Goal: Information Seeking & Learning: Learn about a topic

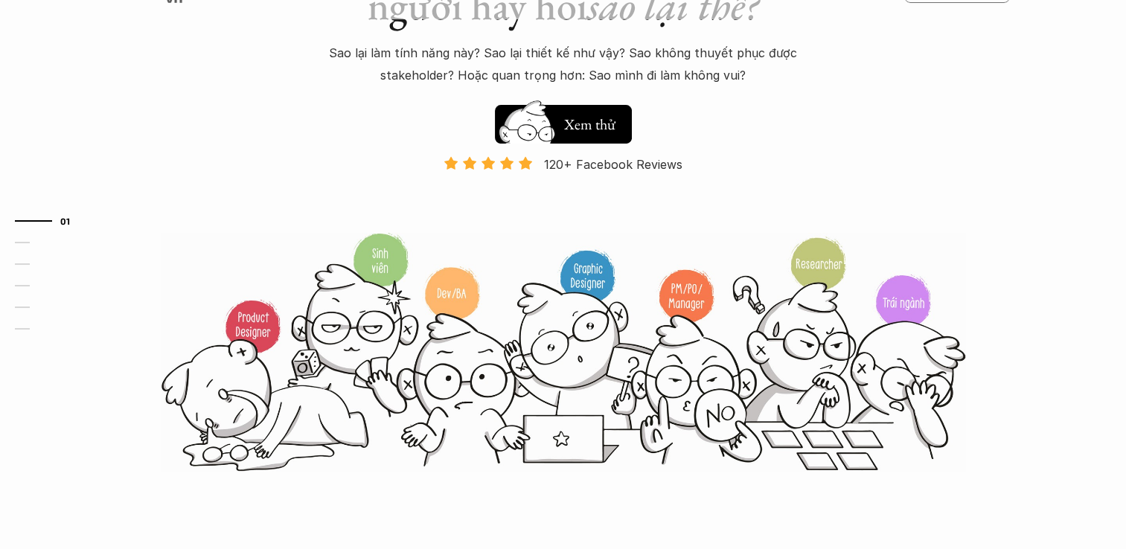
scroll to position [74, 0]
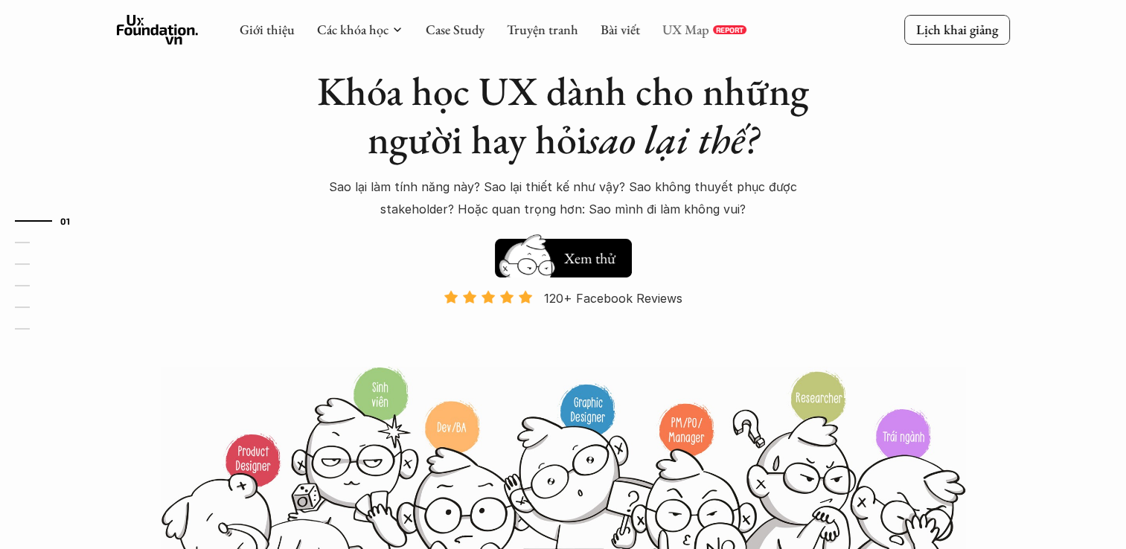
click at [679, 28] on link "UX Map" at bounding box center [685, 29] width 47 height 17
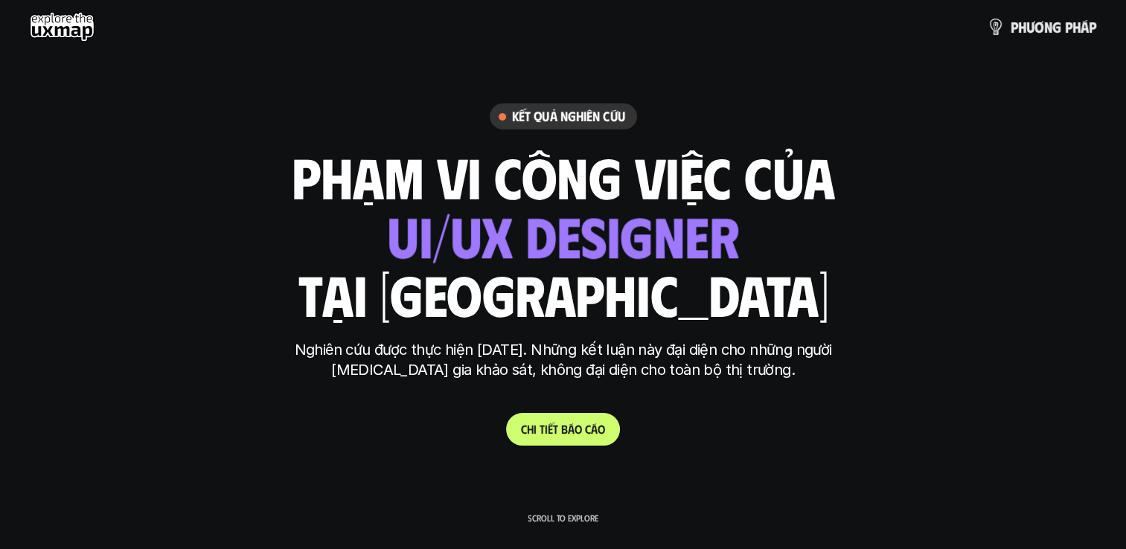
click at [582, 422] on span at bounding box center [583, 429] width 3 height 14
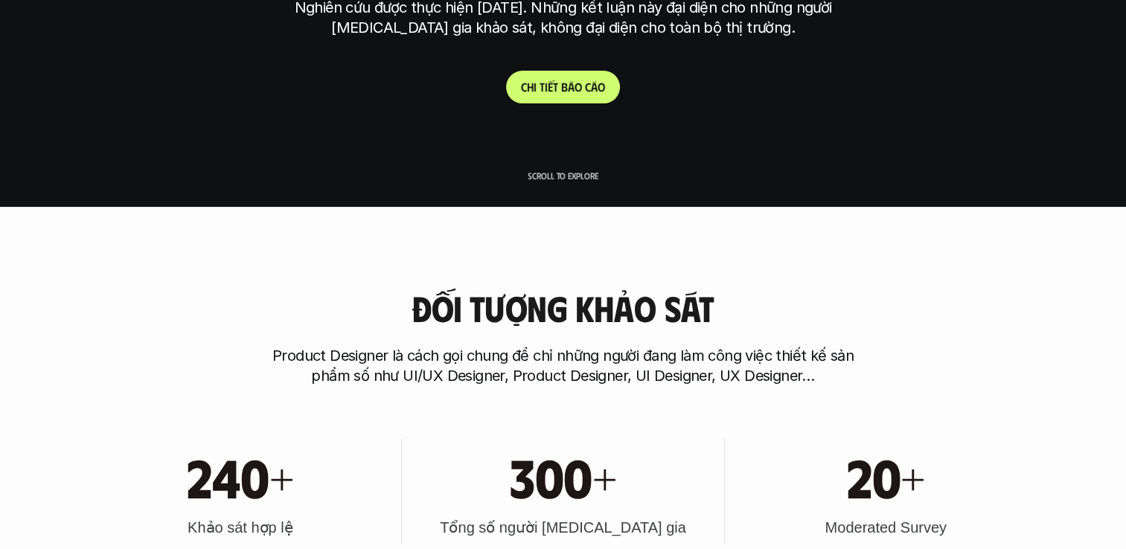
drag, startPoint x: 639, startPoint y: 240, endPoint x: 467, endPoint y: 298, distance: 181.5
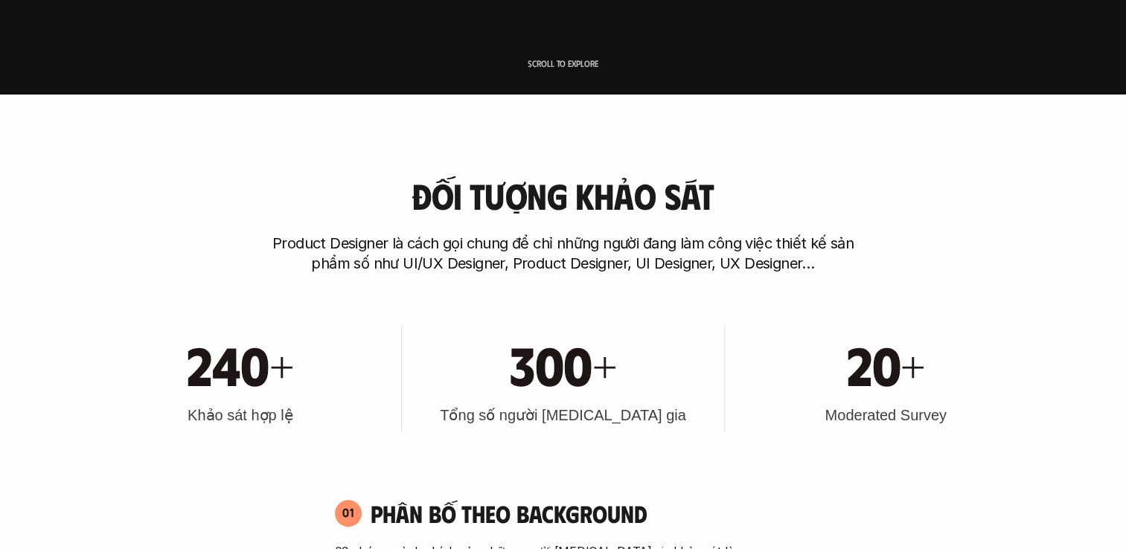
scroll to position [491, 0]
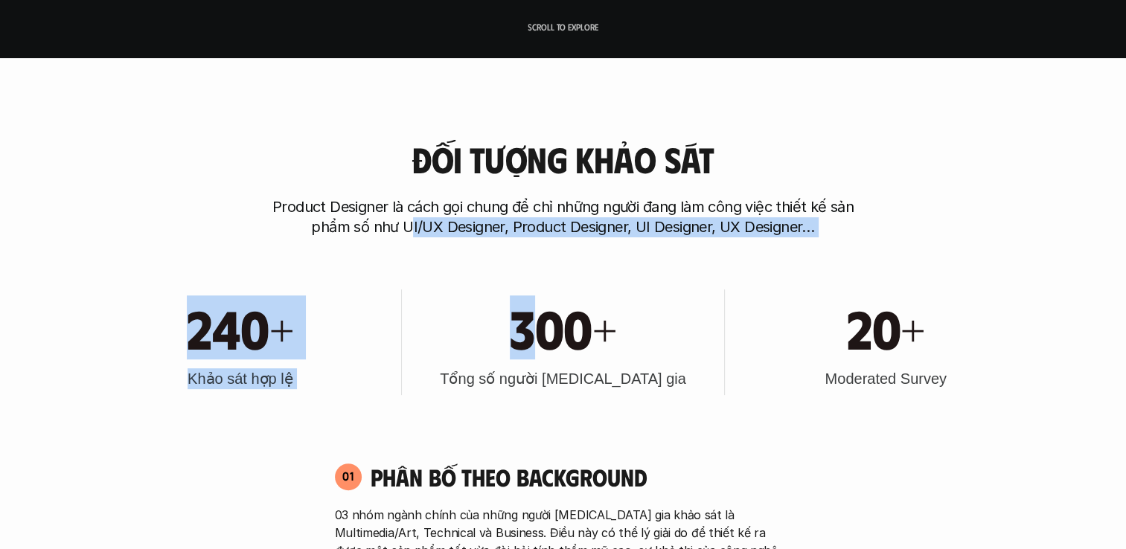
drag, startPoint x: 438, startPoint y: 249, endPoint x: 548, endPoint y: 265, distance: 111.4
drag, startPoint x: 548, startPoint y: 265, endPoint x: 522, endPoint y: 315, distance: 56.3
click at [522, 315] on h1 "300+" at bounding box center [563, 327] width 106 height 64
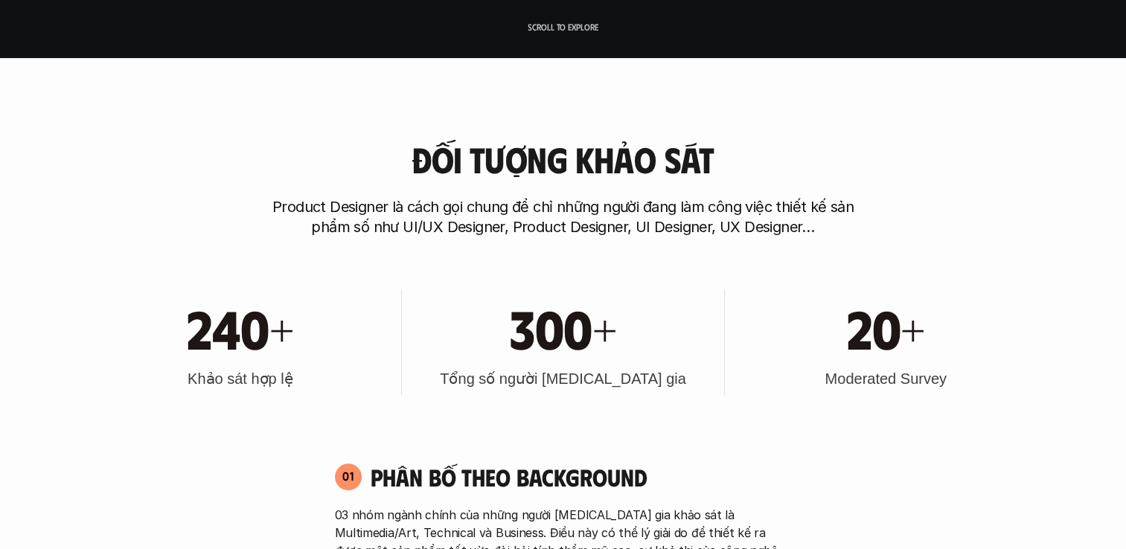
click at [365, 223] on p "Product Designer là cách gọi chung để chỉ những người đang làm công việc thiết …" at bounding box center [563, 217] width 595 height 40
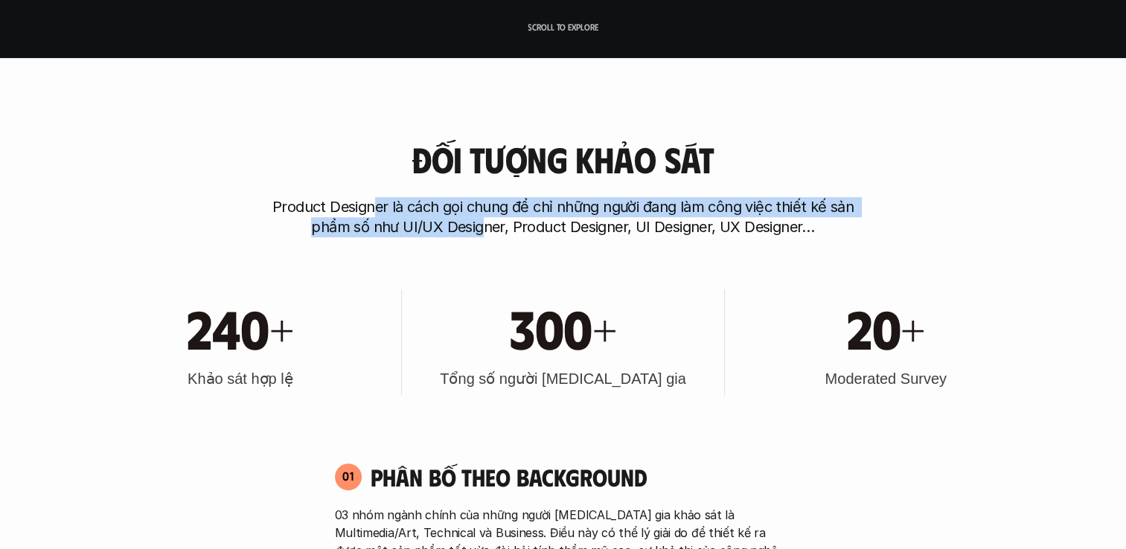
drag, startPoint x: 388, startPoint y: 216, endPoint x: 485, endPoint y: 230, distance: 98.5
click at [485, 230] on p "Product Designer là cách gọi chung để chỉ những người đang làm công việc thiết …" at bounding box center [563, 217] width 595 height 40
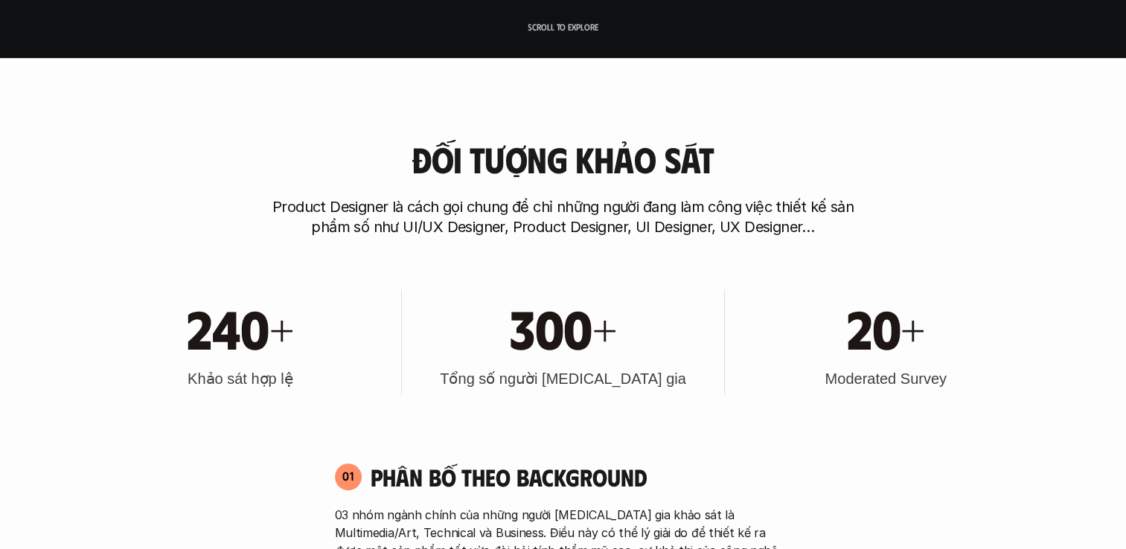
drag, startPoint x: 485, startPoint y: 230, endPoint x: 495, endPoint y: 232, distance: 9.9
click at [495, 232] on p "Product Designer là cách gọi chung để chỉ những người đang làm công việc thiết …" at bounding box center [563, 217] width 595 height 40
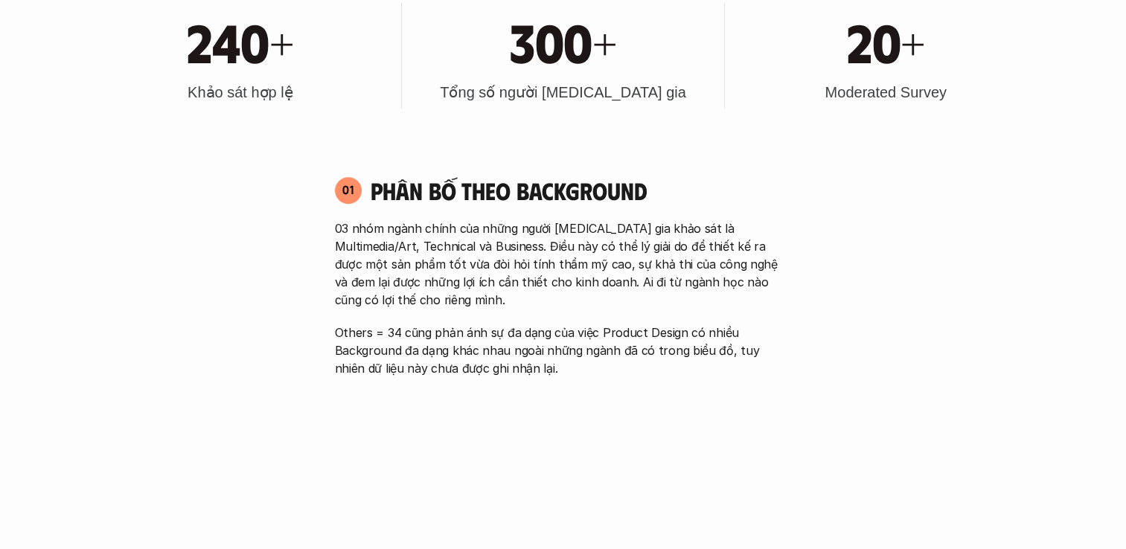
scroll to position [789, 0]
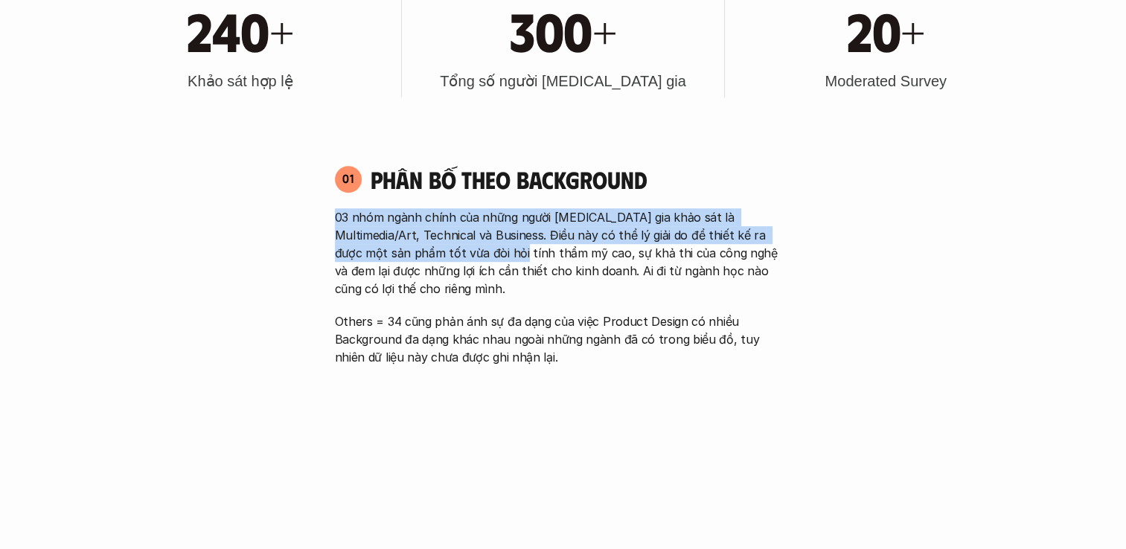
drag, startPoint x: 336, startPoint y: 220, endPoint x: 470, endPoint y: 262, distance: 140.5
click at [470, 262] on p "03 nhóm ngành chính của những người tham gia khảo sát là Multimedia/Art, Techni…" at bounding box center [563, 252] width 457 height 89
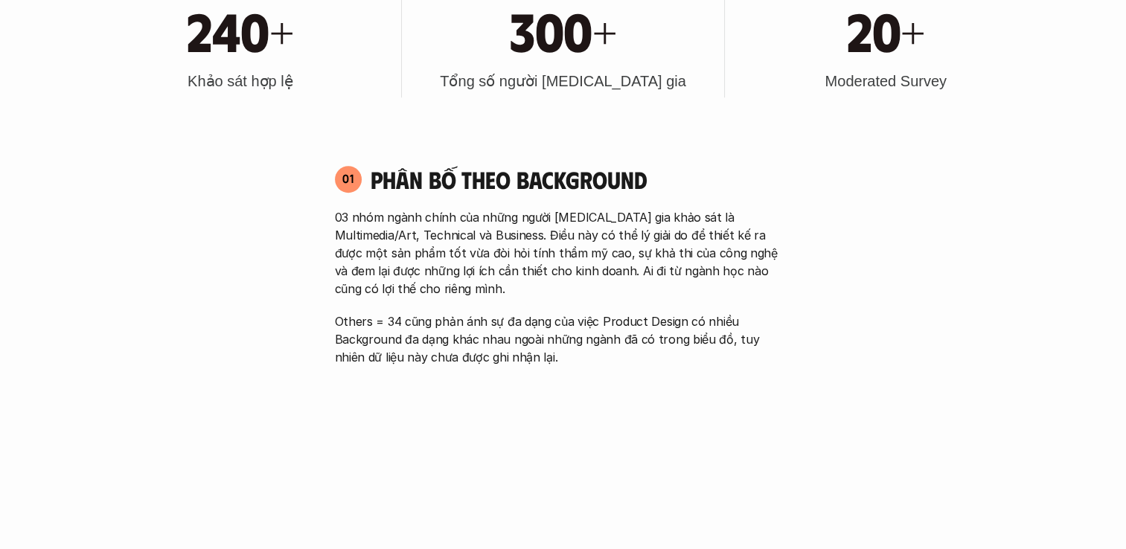
drag, startPoint x: 470, startPoint y: 262, endPoint x: 688, endPoint y: 279, distance: 218.0
click at [688, 279] on p "03 nhóm ngành chính của những người tham gia khảo sát là Multimedia/Art, Techni…" at bounding box center [563, 252] width 457 height 89
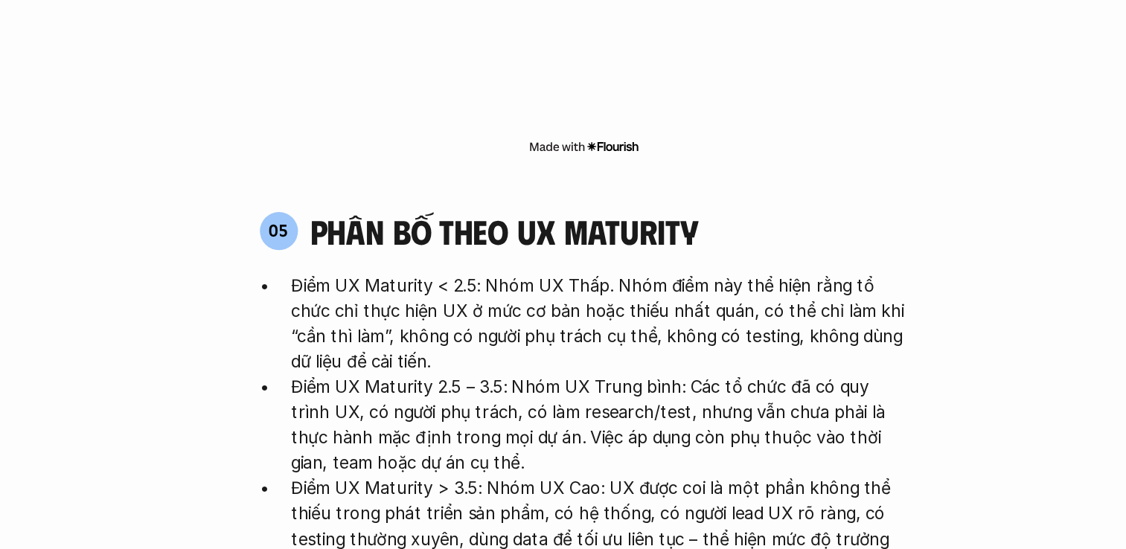
scroll to position [2819, 0]
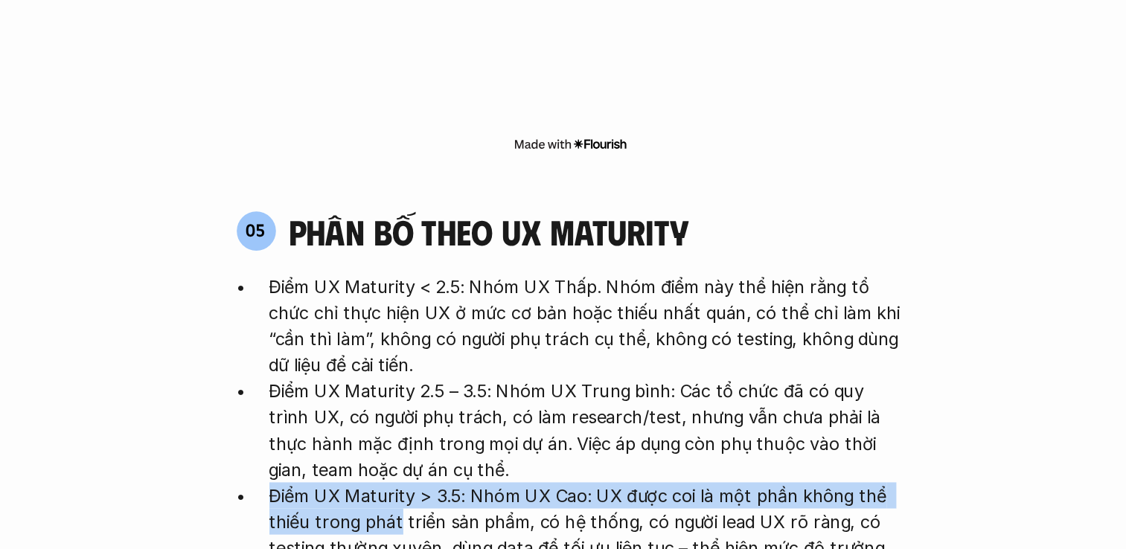
drag, startPoint x: 439, startPoint y: 316, endPoint x: 443, endPoint y: 348, distance: 32.2
click at [443, 348] on ul "Điểm UX Maturity < 2.5: Nhóm UX Thấp. Nhóm điểm này thể hiện rằng tổ chức chỉ t…" at bounding box center [563, 366] width 457 height 214
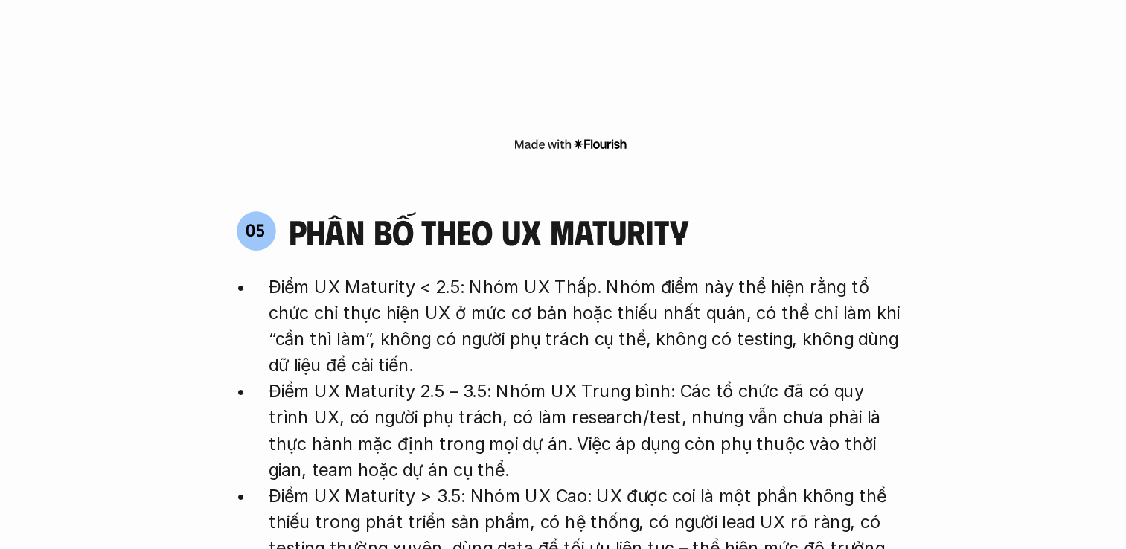
drag, startPoint x: 443, startPoint y: 348, endPoint x: 455, endPoint y: 368, distance: 24.0
click at [455, 402] on p "Điểm UX Maturity > 3.5: Nhóm UX Cao: UX được coi là một phần không thể thiếu tr…" at bounding box center [574, 437] width 435 height 71
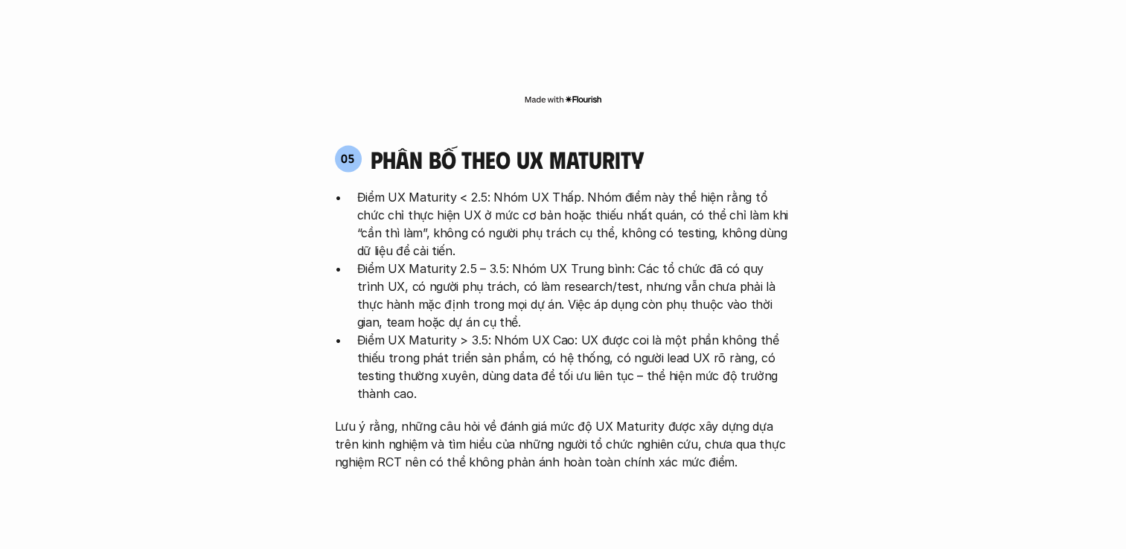
scroll to position [2962, 0]
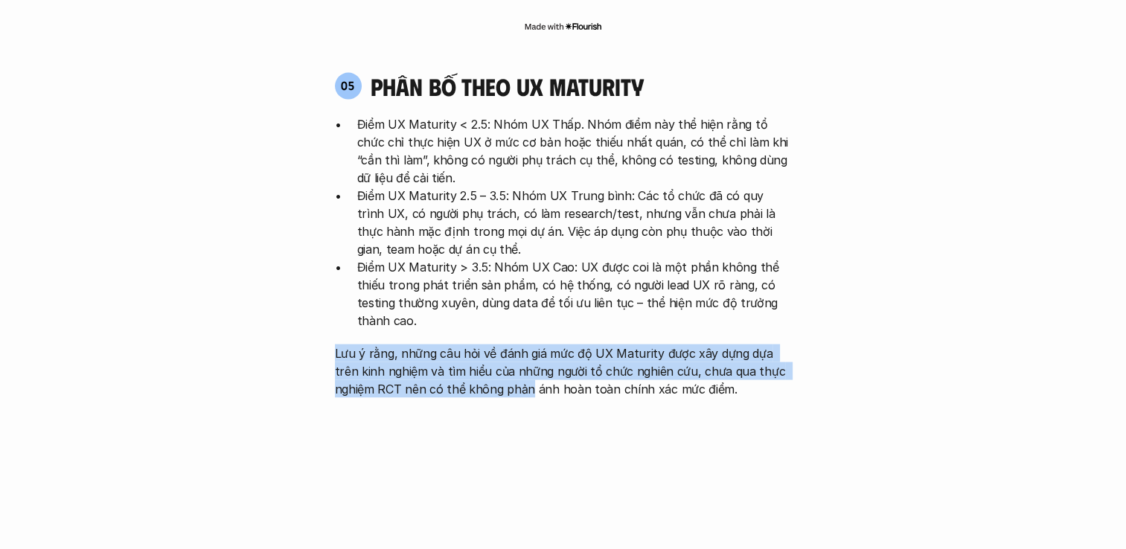
drag, startPoint x: 529, startPoint y: 314, endPoint x: 554, endPoint y: 246, distance: 72.7
click at [554, 246] on div "Điểm UX Maturity < 2.5: Nhóm UX Thấp. Nhóm điểm này thể hiện rằng tổ chức chỉ t…" at bounding box center [563, 256] width 457 height 283
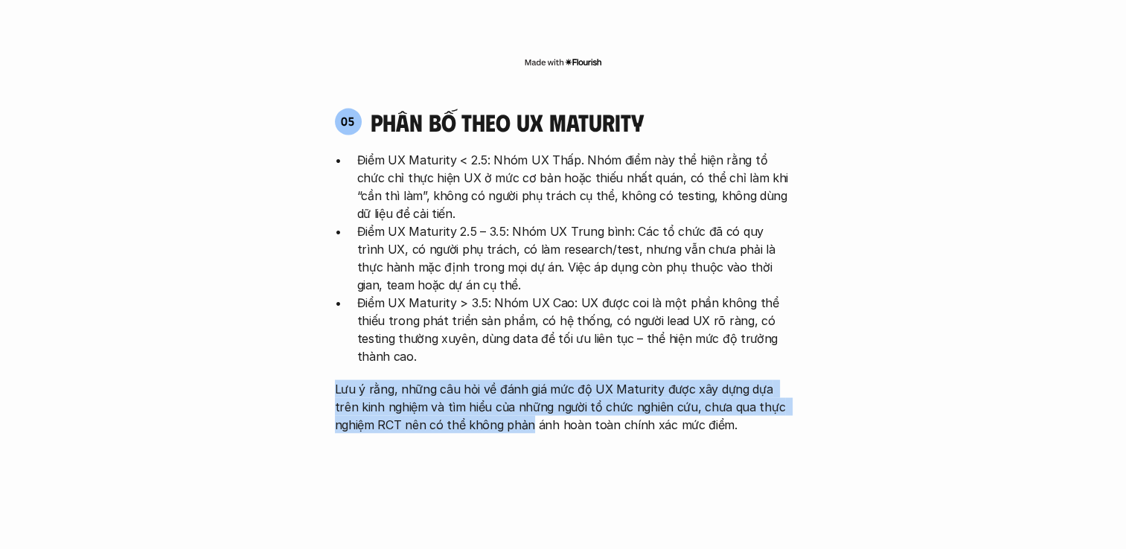
scroll to position [2926, 0]
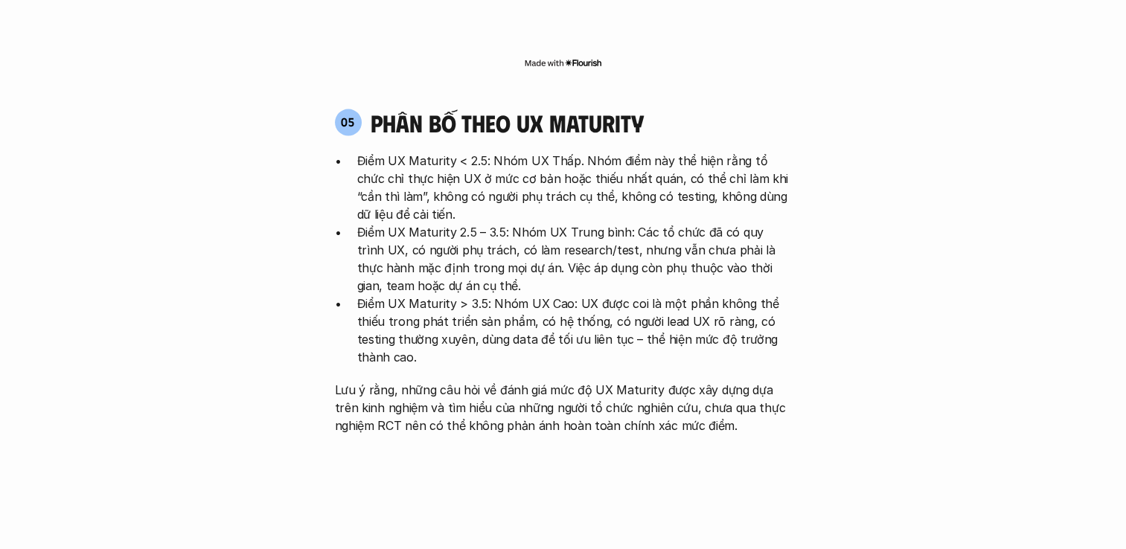
click at [554, 295] on p "Điểm UX Maturity > 3.5: Nhóm UX Cao: UX được coi là một phần không thể thiếu tr…" at bounding box center [574, 330] width 435 height 71
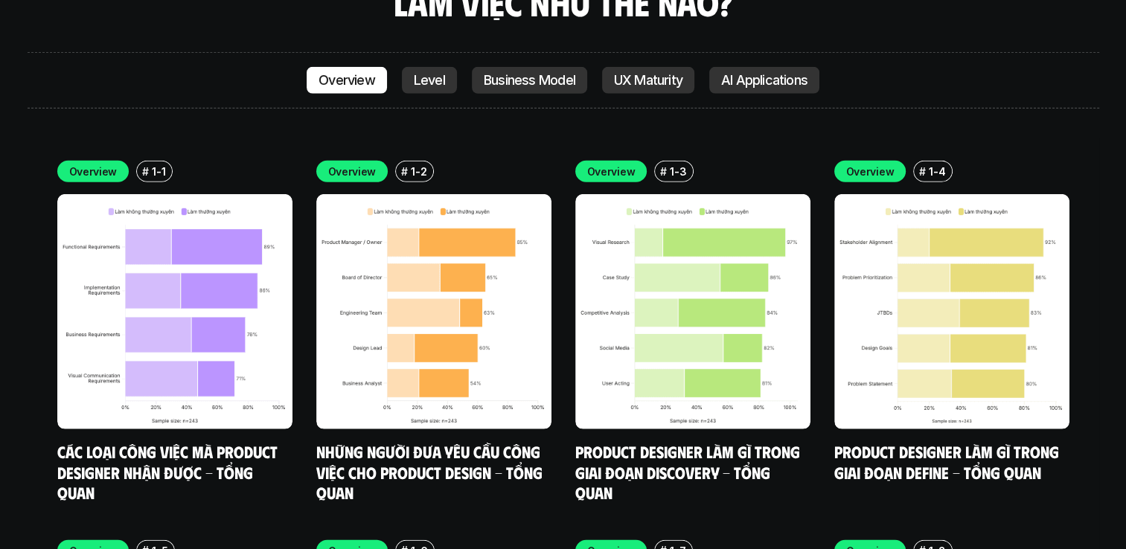
scroll to position [4219, 0]
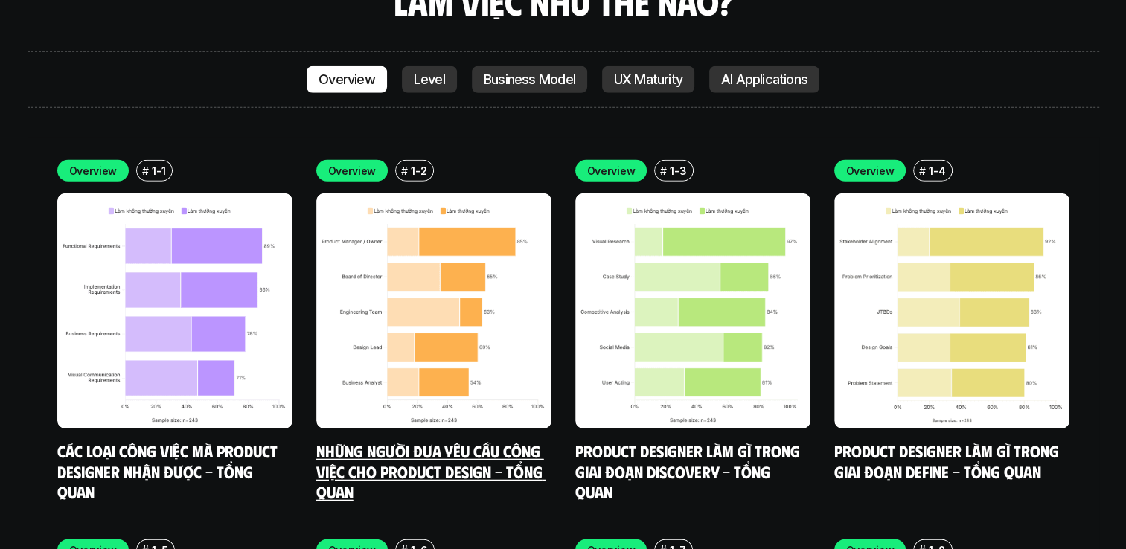
drag, startPoint x: 375, startPoint y: 364, endPoint x: 352, endPoint y: 385, distance: 31.1
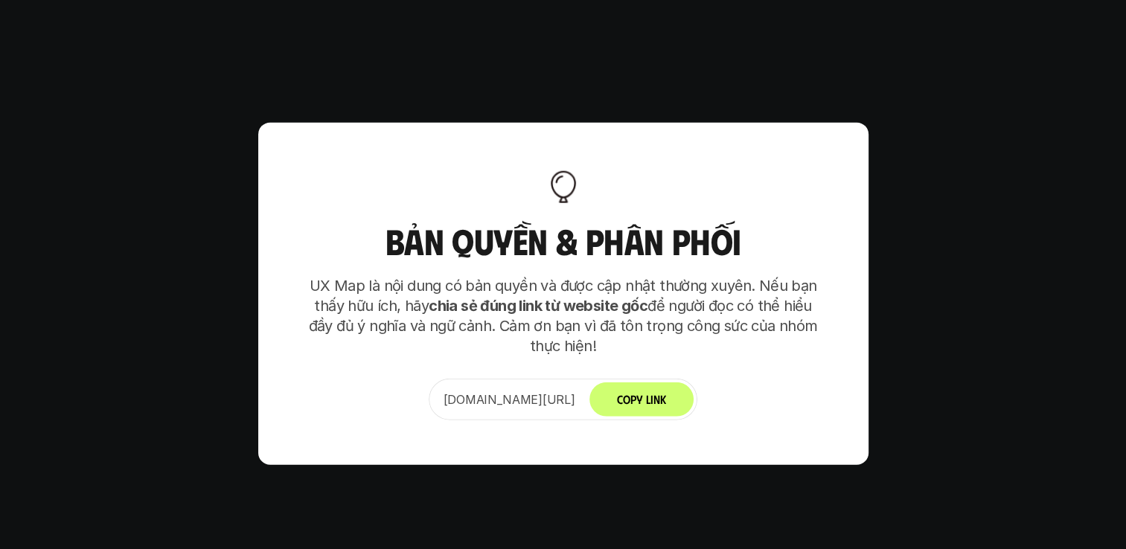
scroll to position [9282, 0]
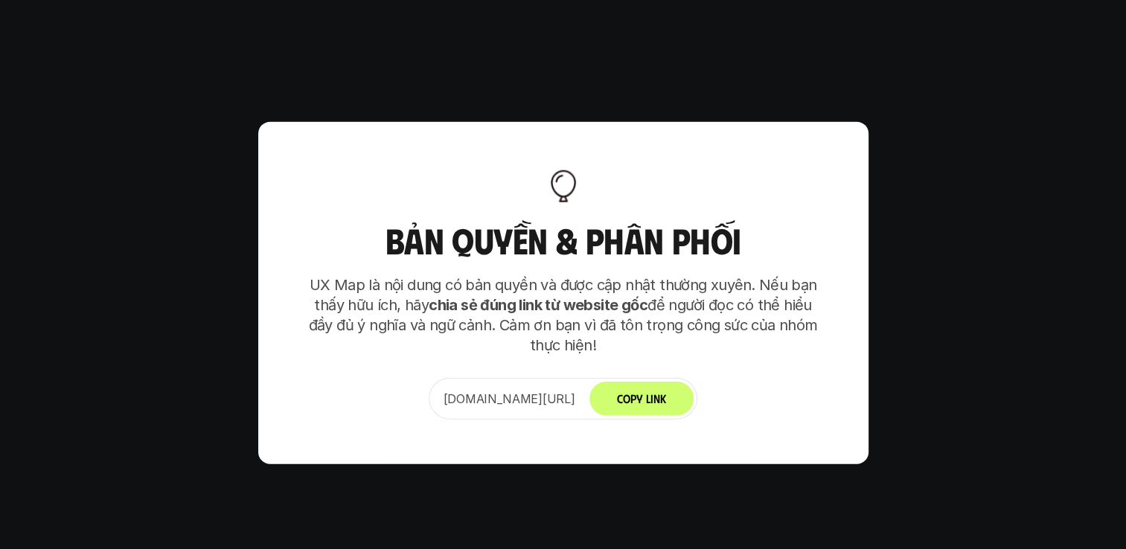
click at [649, 382] on button "Copy Link" at bounding box center [641, 399] width 104 height 34
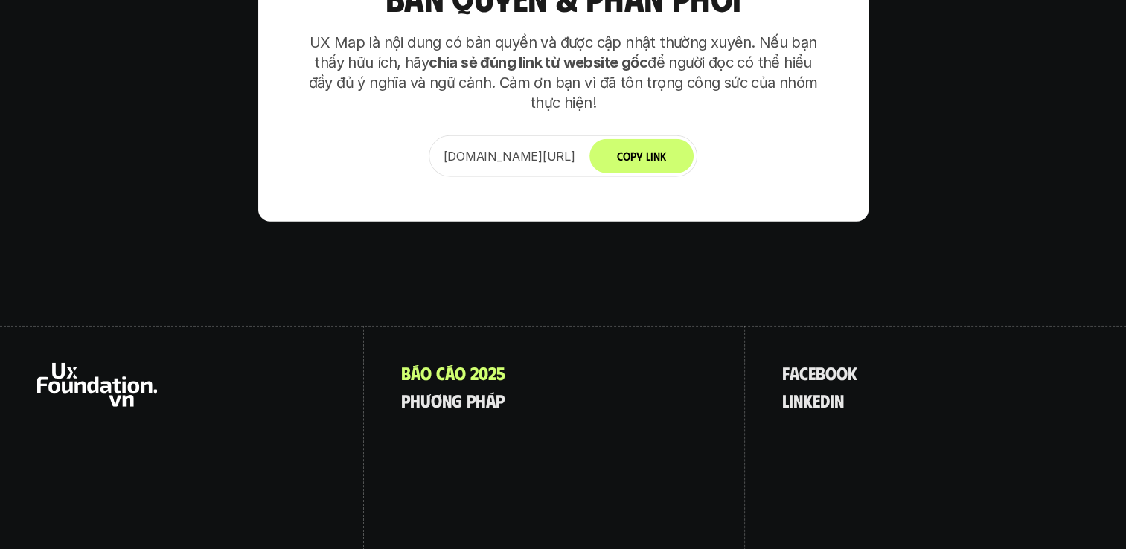
click at [523, 359] on div "B á o c á o 2 0 2 5 p h ư ơ n g p h á p" at bounding box center [554, 457] width 381 height 262
click at [455, 391] on p "p h ư ơ n g p h á p" at bounding box center [452, 400] width 103 height 19
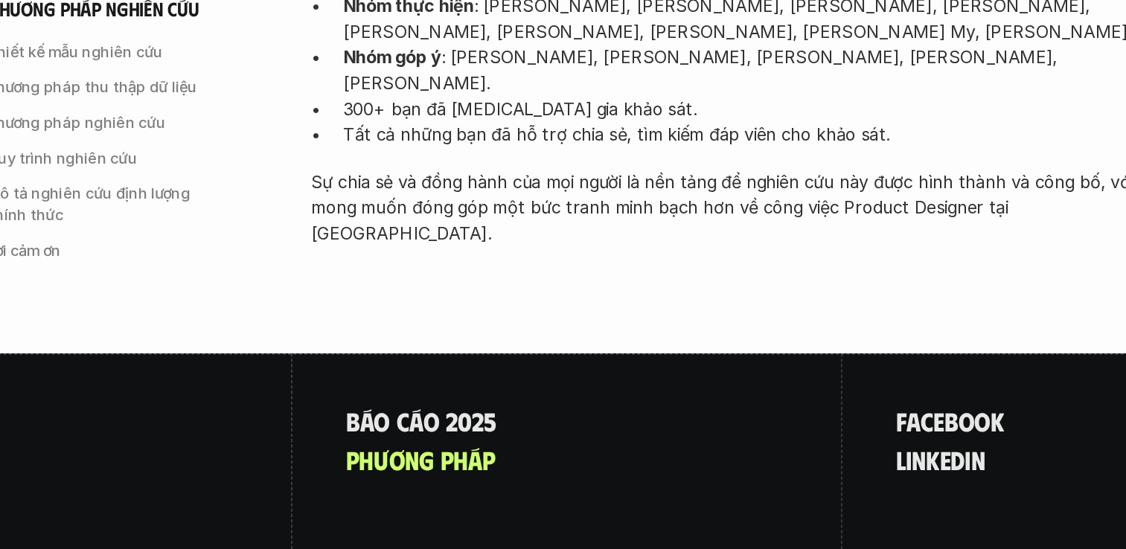
scroll to position [4927, 0]
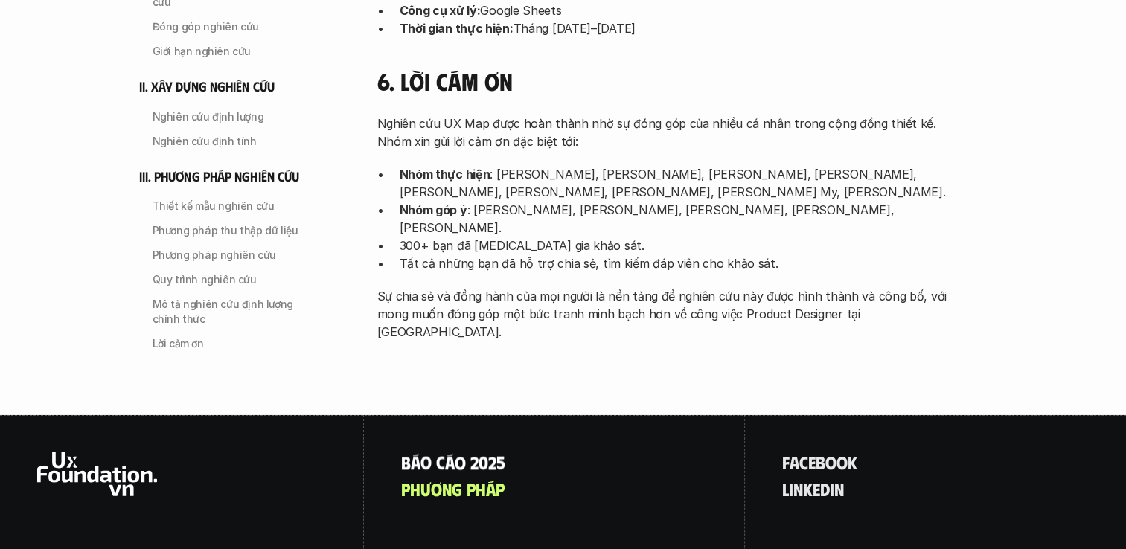
click at [497, 453] on p "B á o c á o 2 0 2 5" at bounding box center [453, 462] width 104 height 19
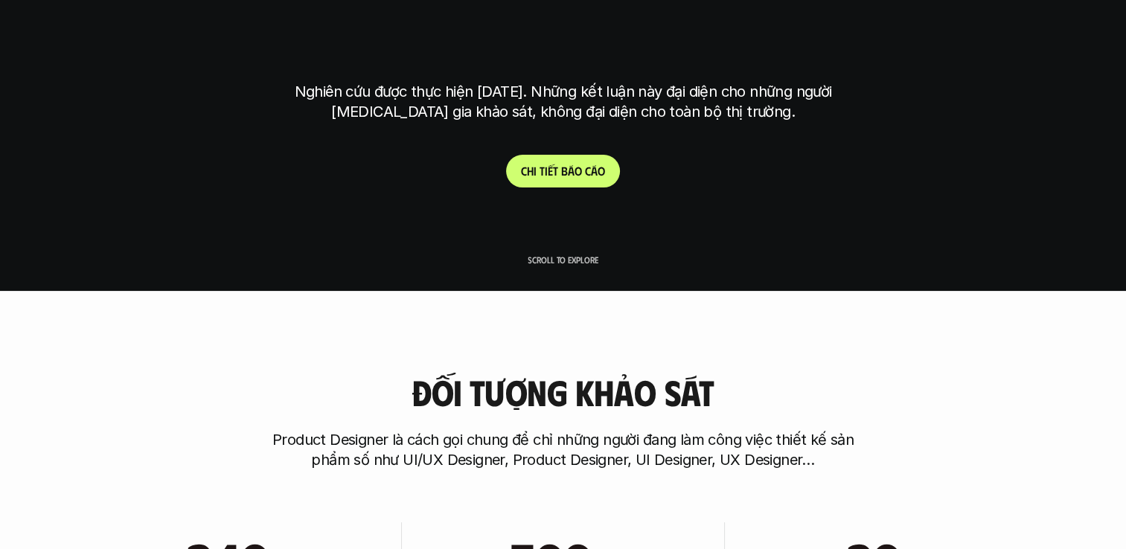
scroll to position [229, 0]
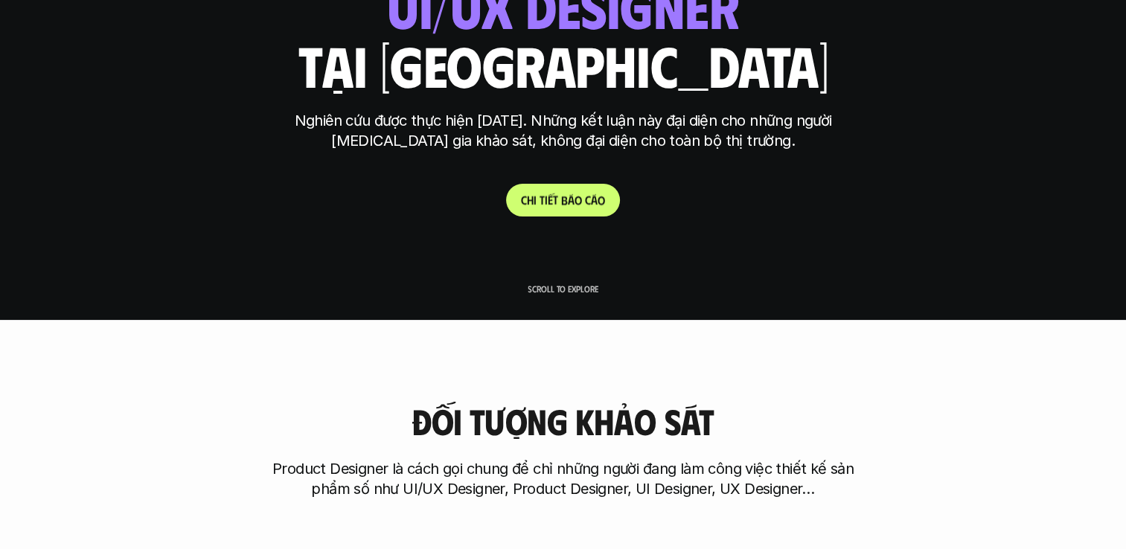
click at [563, 201] on p "C h i t i ế t b á o c á o" at bounding box center [563, 200] width 84 height 14
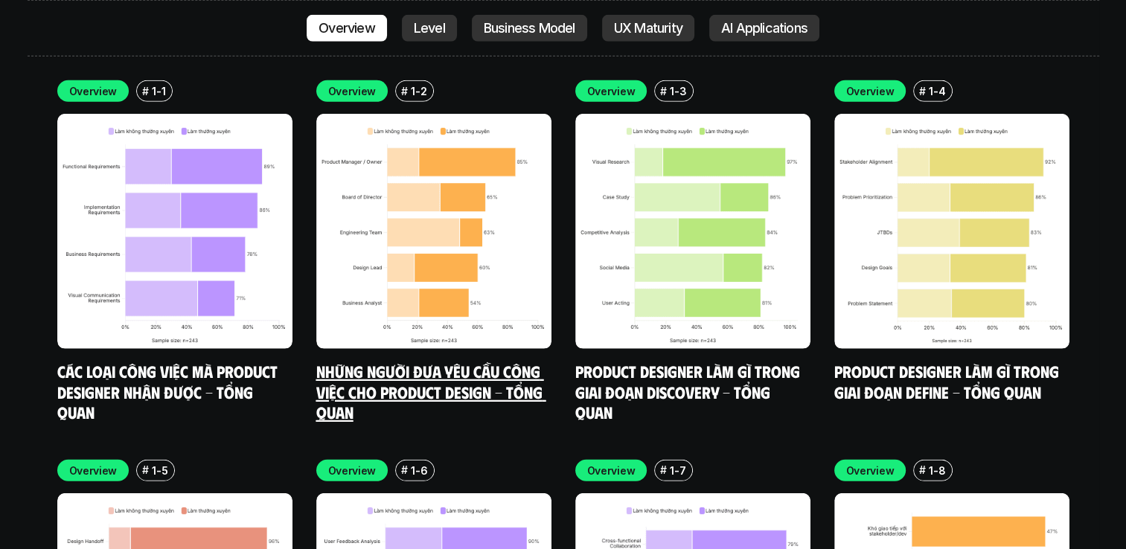
scroll to position [4153, 0]
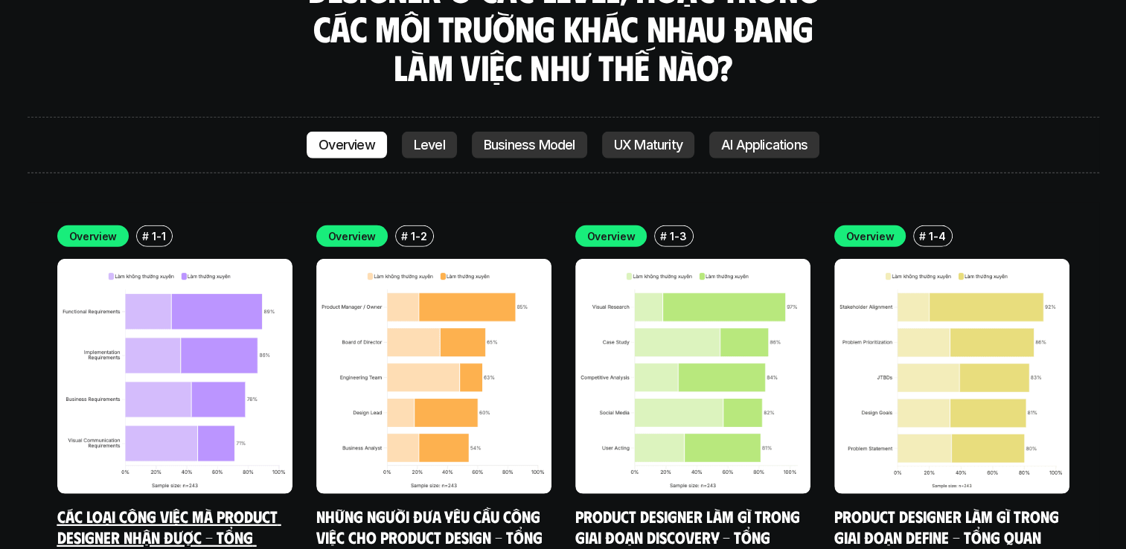
click at [98, 411] on img at bounding box center [174, 376] width 235 height 235
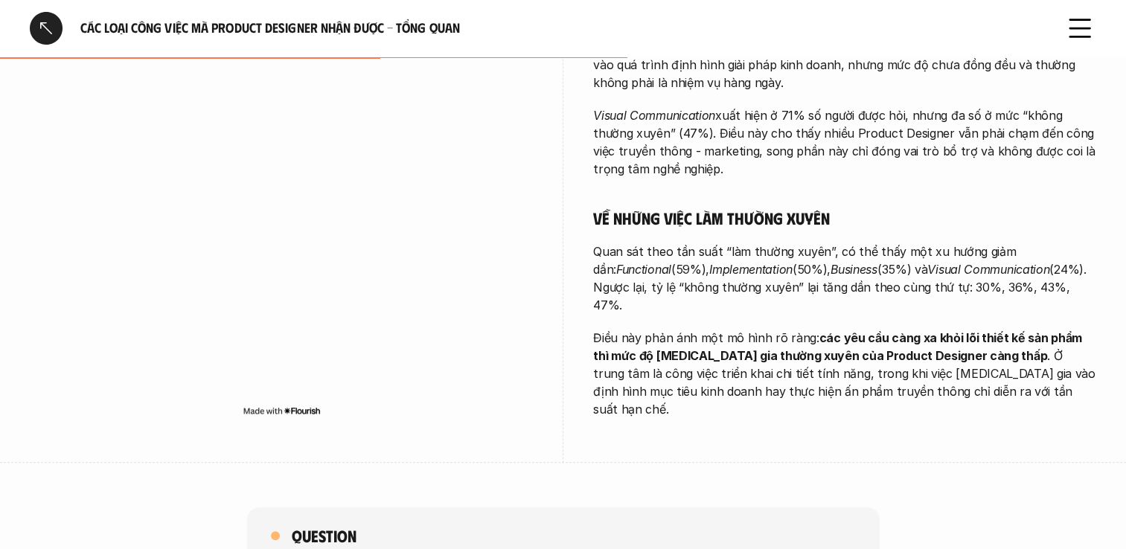
scroll to position [732, 0]
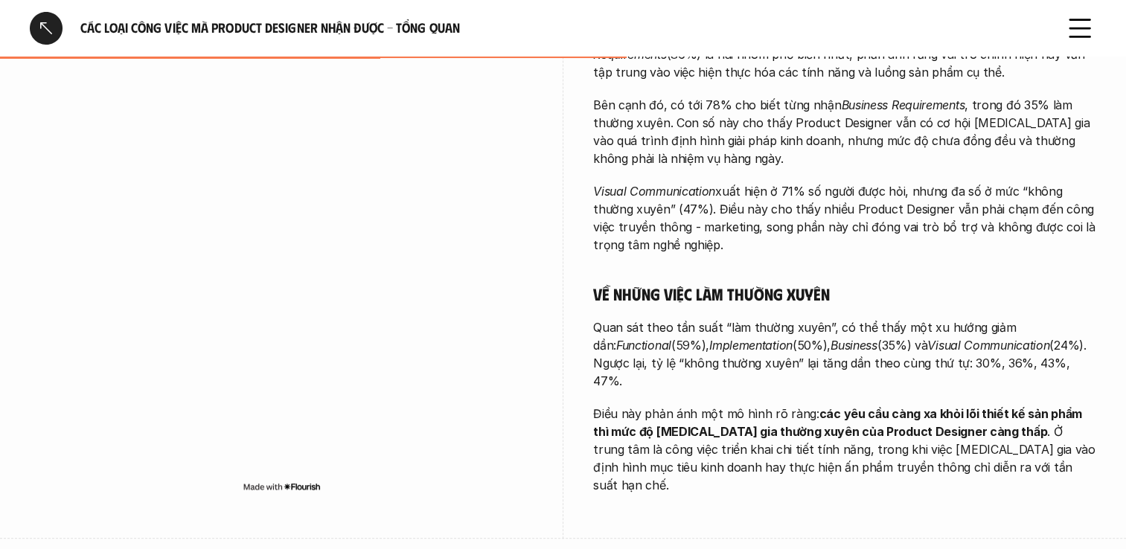
click at [54, 38] on div at bounding box center [46, 28] width 33 height 33
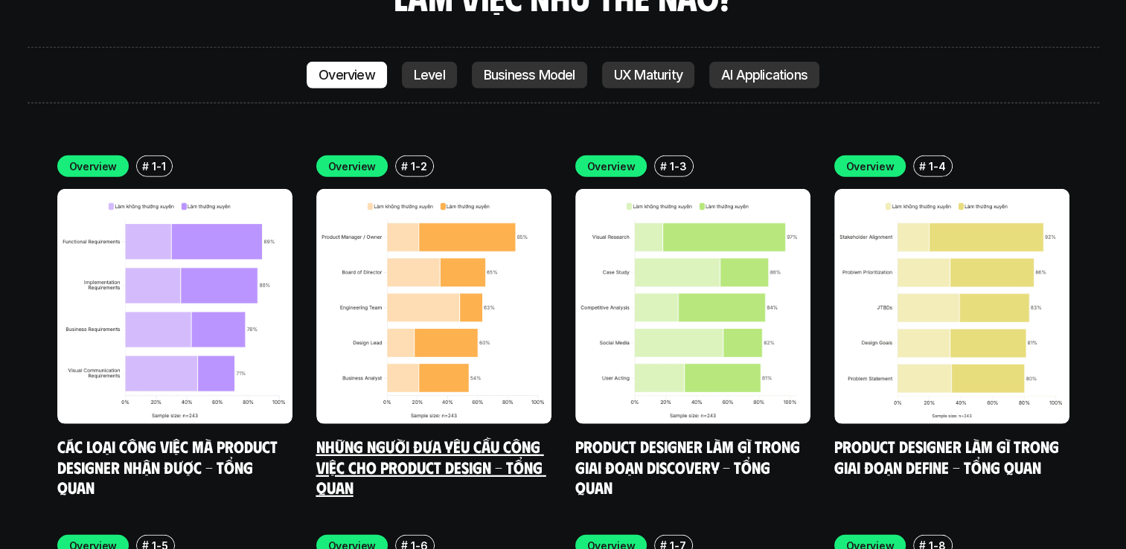
scroll to position [4266, 0]
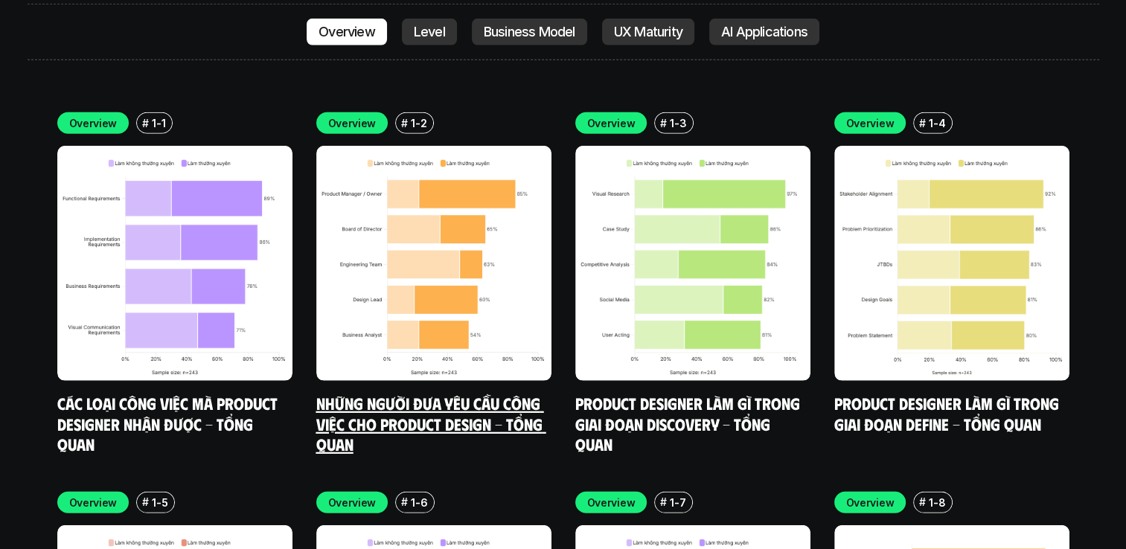
click at [372, 237] on img at bounding box center [433, 263] width 235 height 235
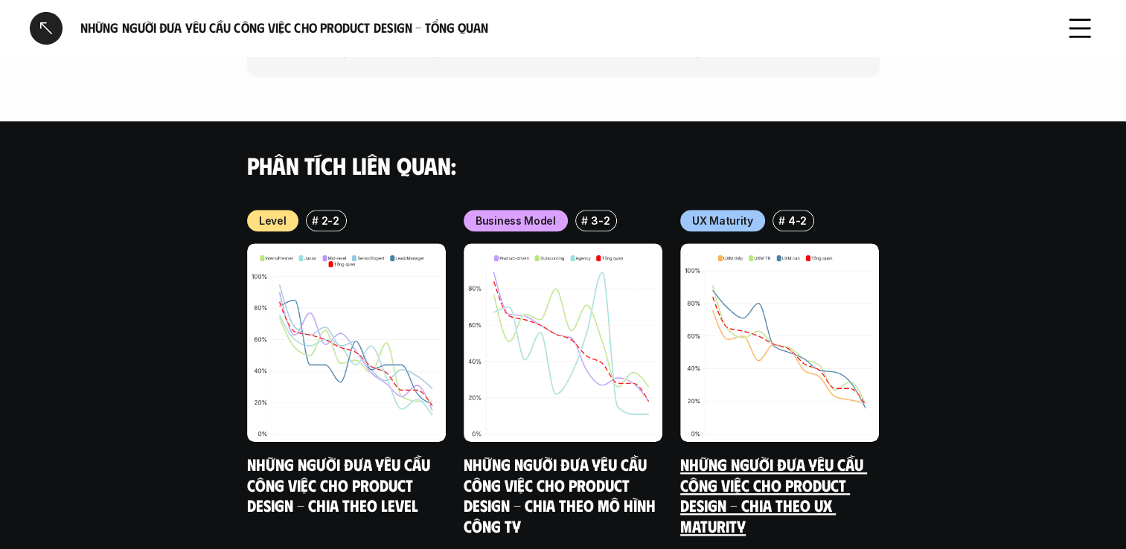
scroll to position [1171, 0]
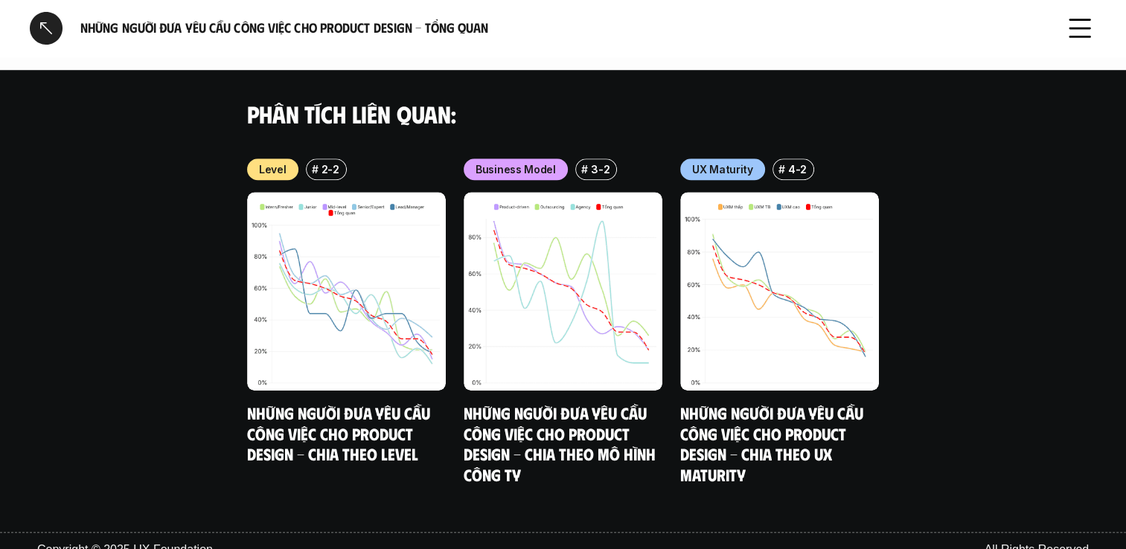
click at [41, 41] on div at bounding box center [46, 28] width 33 height 33
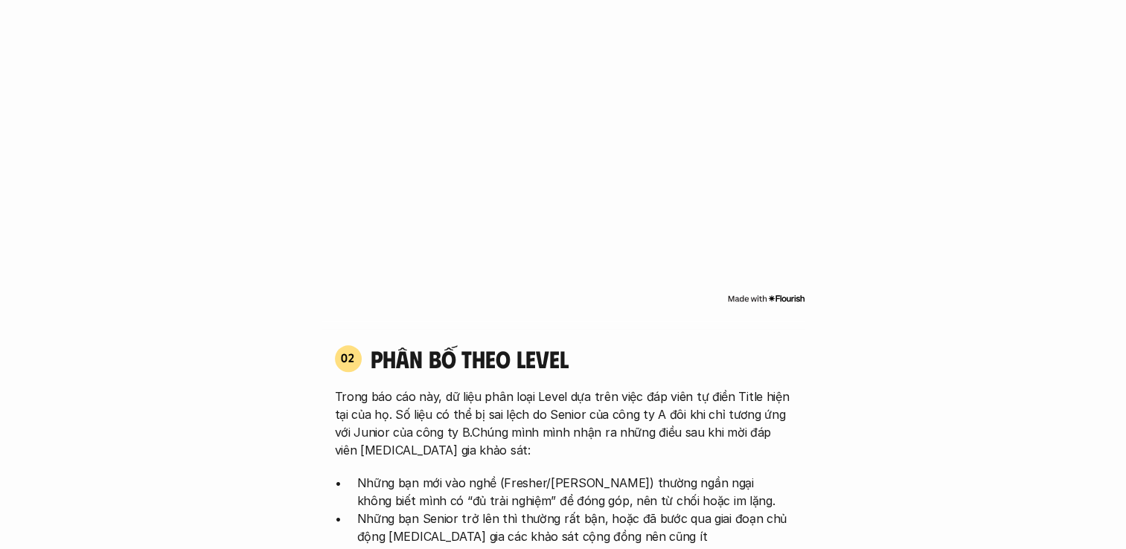
scroll to position [4223, 0]
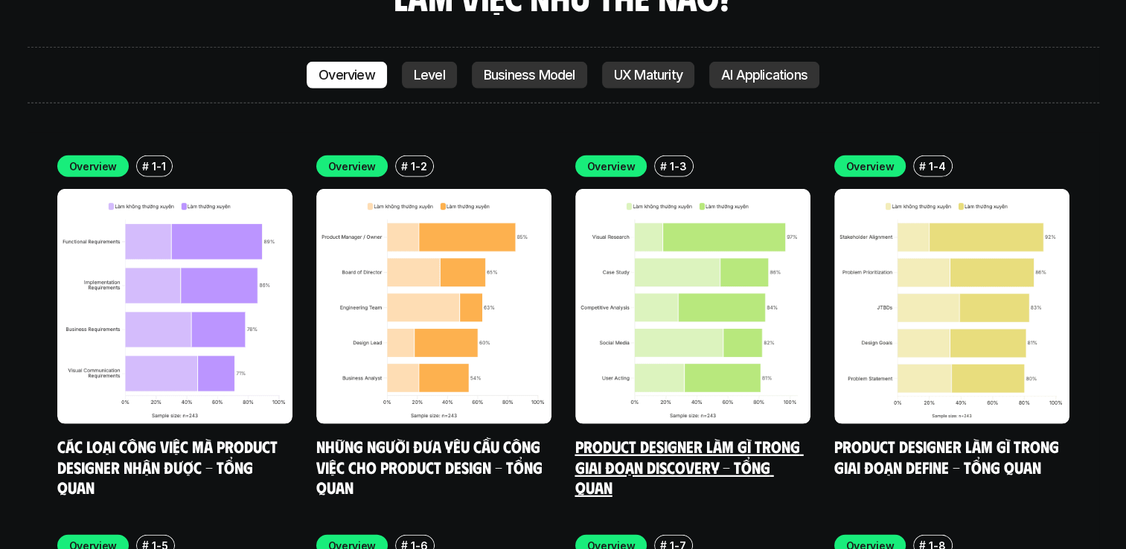
click at [694, 300] on img at bounding box center [692, 306] width 235 height 235
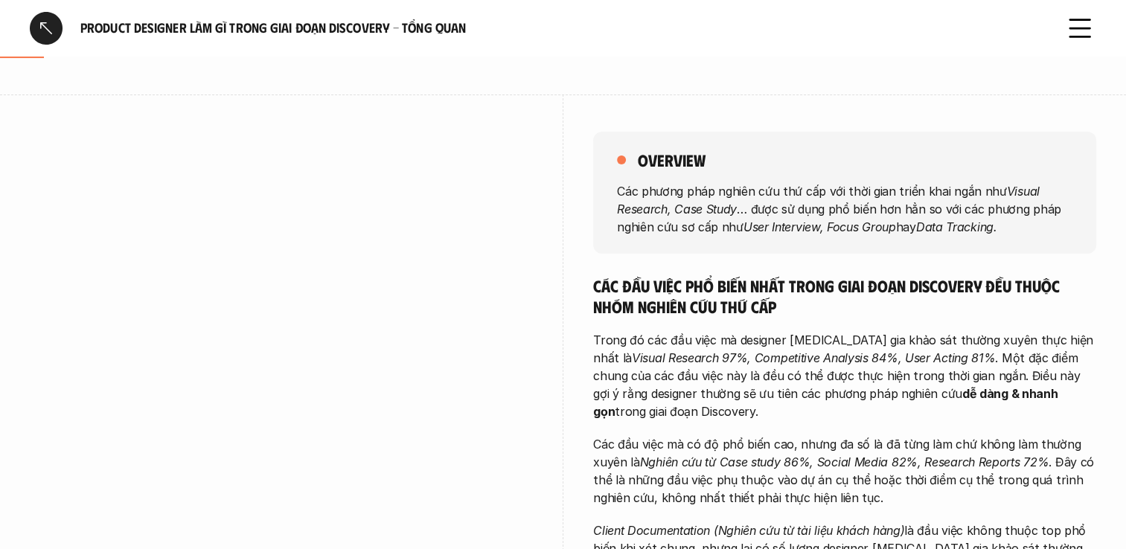
scroll to position [260, 0]
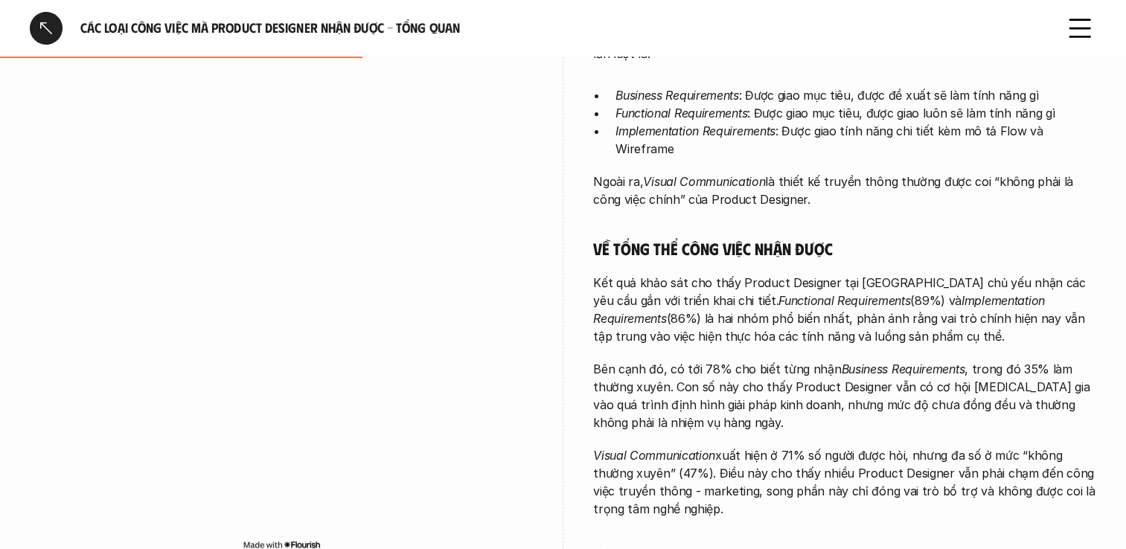
scroll to position [469, 0]
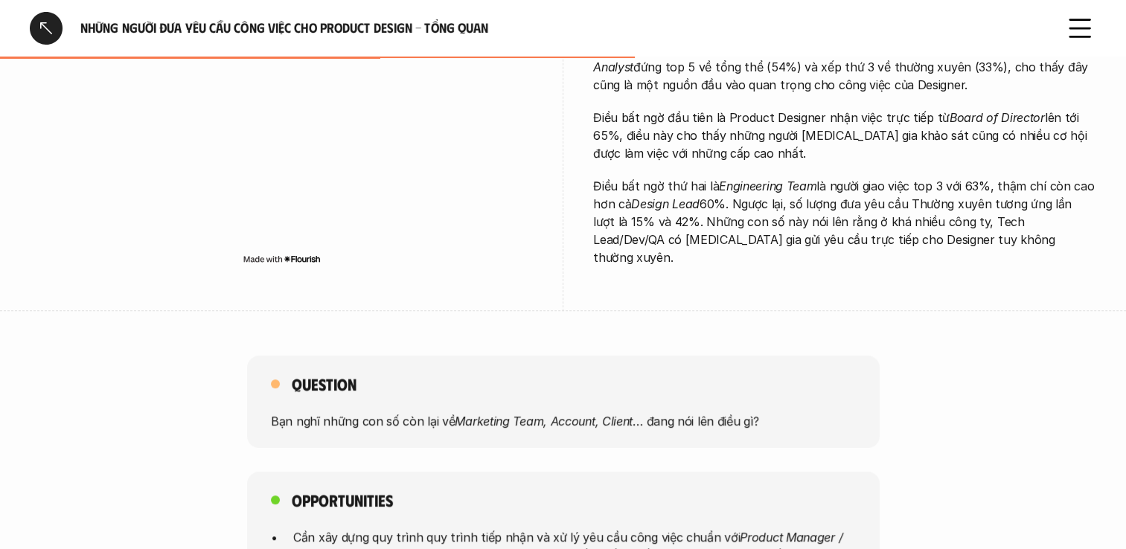
scroll to position [526, 0]
